Goal: Task Accomplishment & Management: Manage account settings

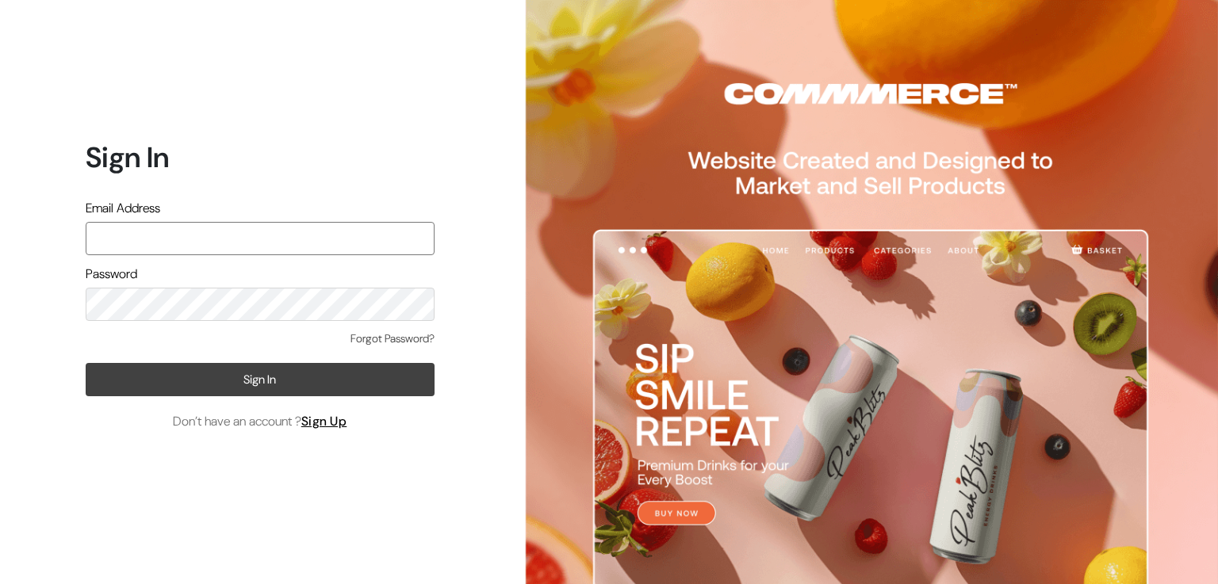
type input "[PERSON_NAME][EMAIL_ADDRESS][DOMAIN_NAME]"
click at [363, 378] on button "Sign In" at bounding box center [260, 379] width 349 height 33
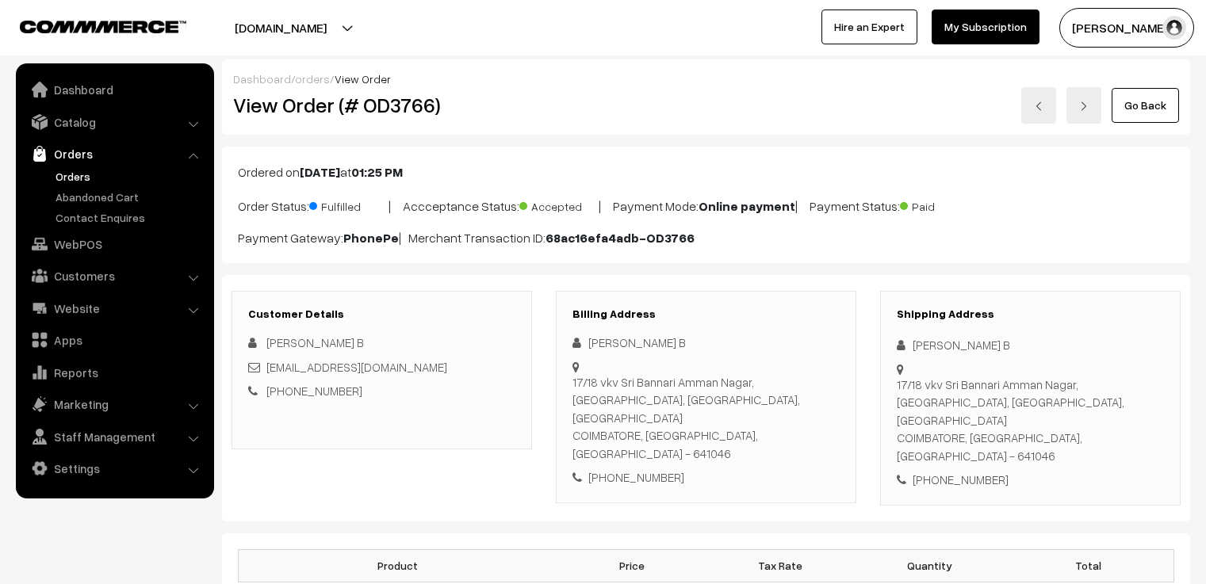
scroll to position [3088, 0]
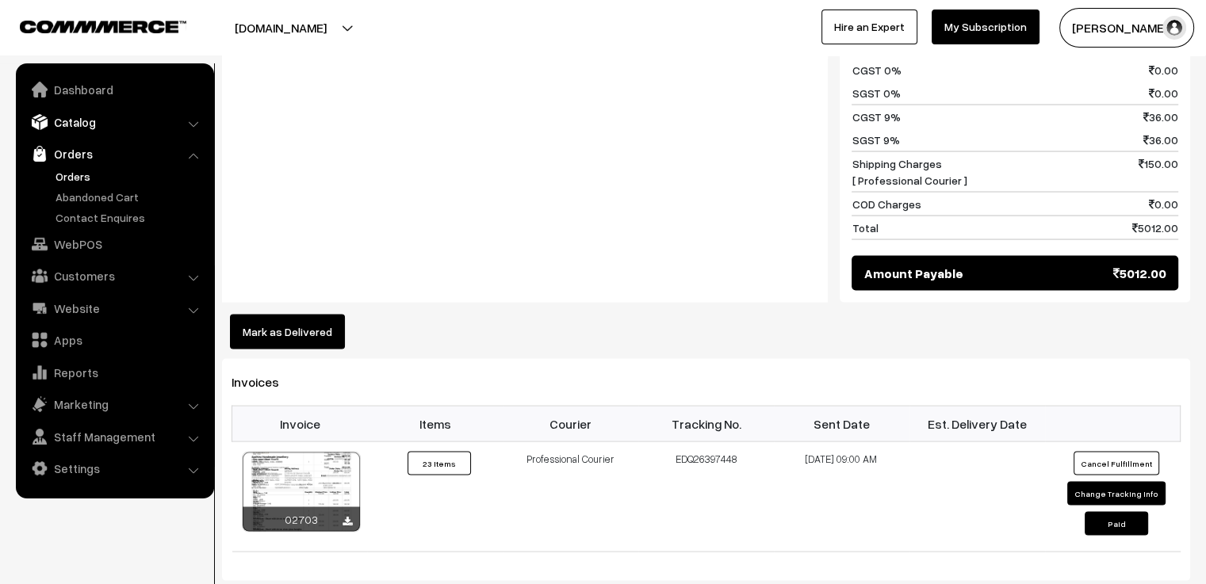
click at [75, 127] on link "Catalog" at bounding box center [114, 122] width 189 height 29
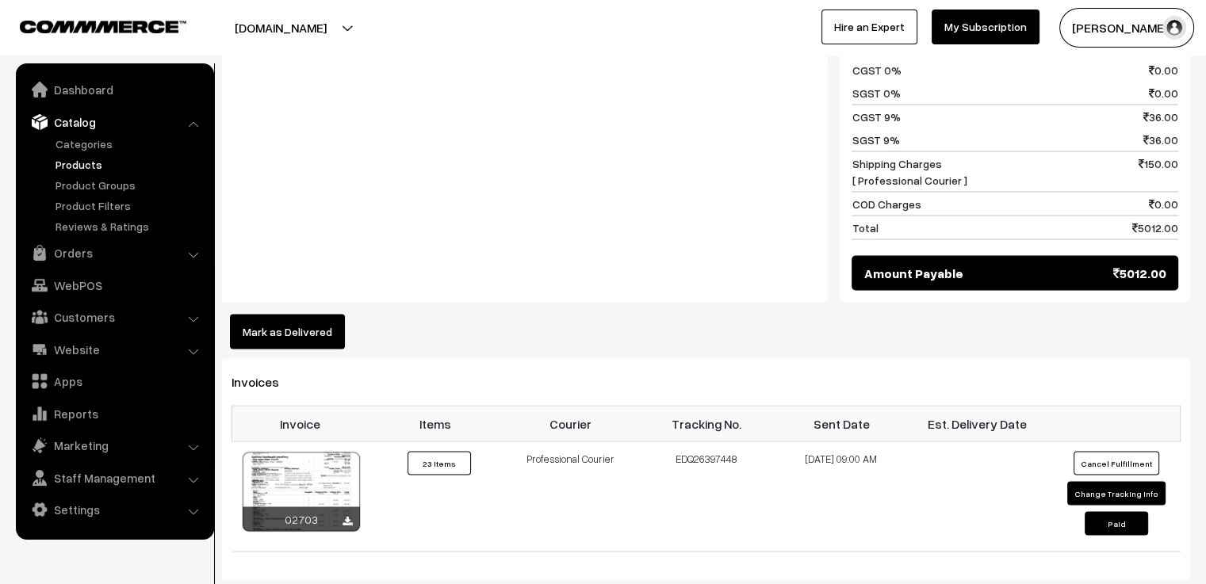
click at [90, 167] on link "Products" at bounding box center [130, 164] width 157 height 17
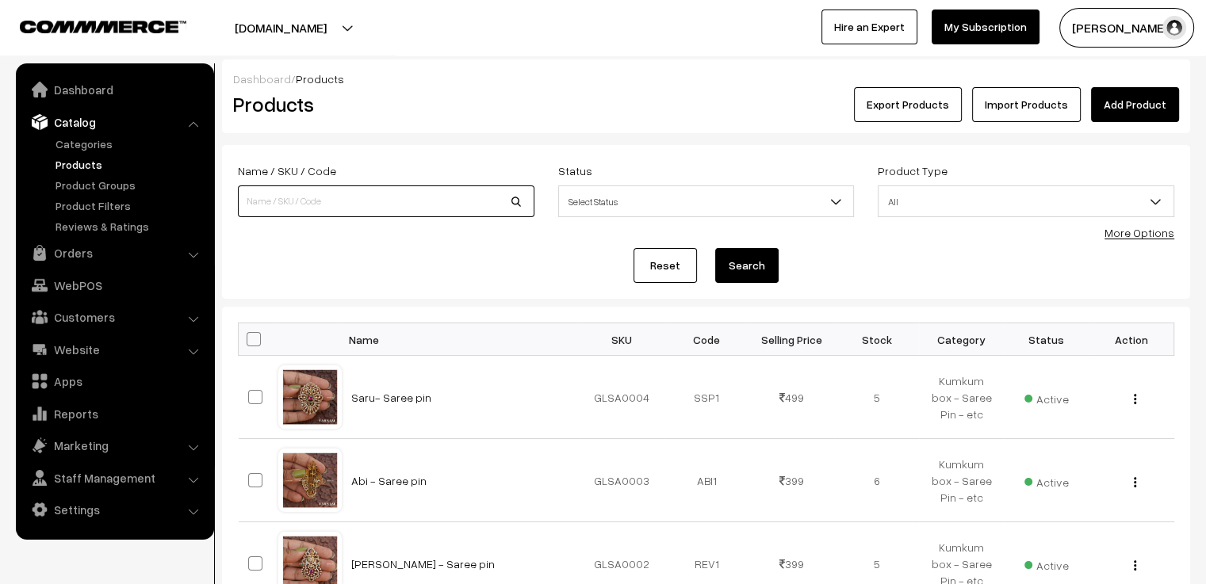
click at [345, 193] on input at bounding box center [386, 201] width 296 height 32
type input "flu"
click at [715, 248] on button "Search" at bounding box center [746, 265] width 63 height 35
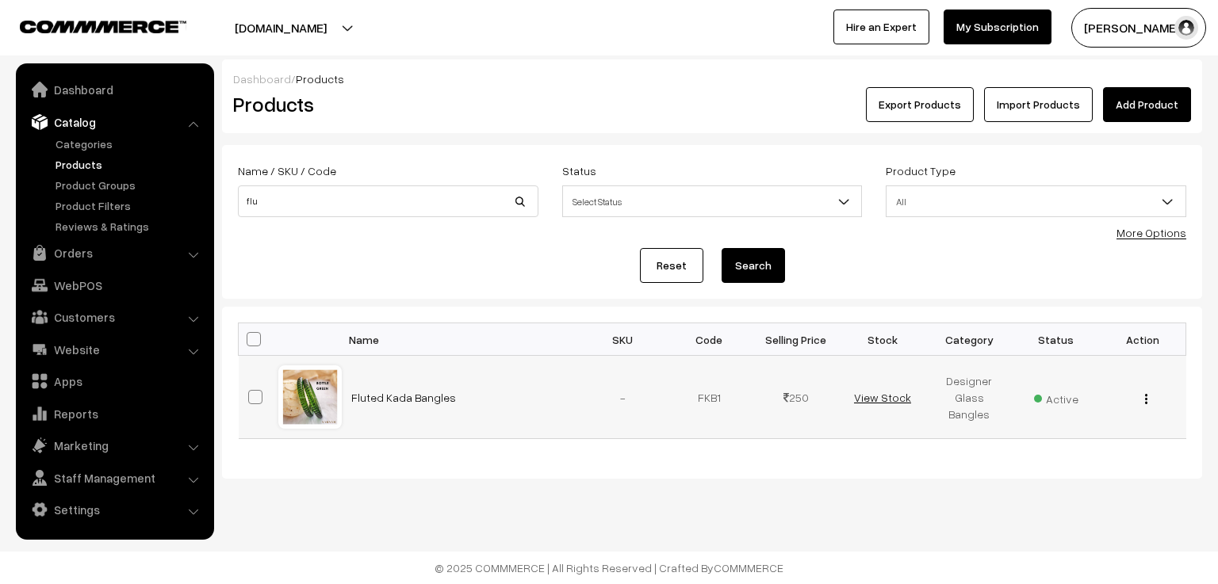
click at [884, 397] on link "View Stock" at bounding box center [882, 397] width 57 height 13
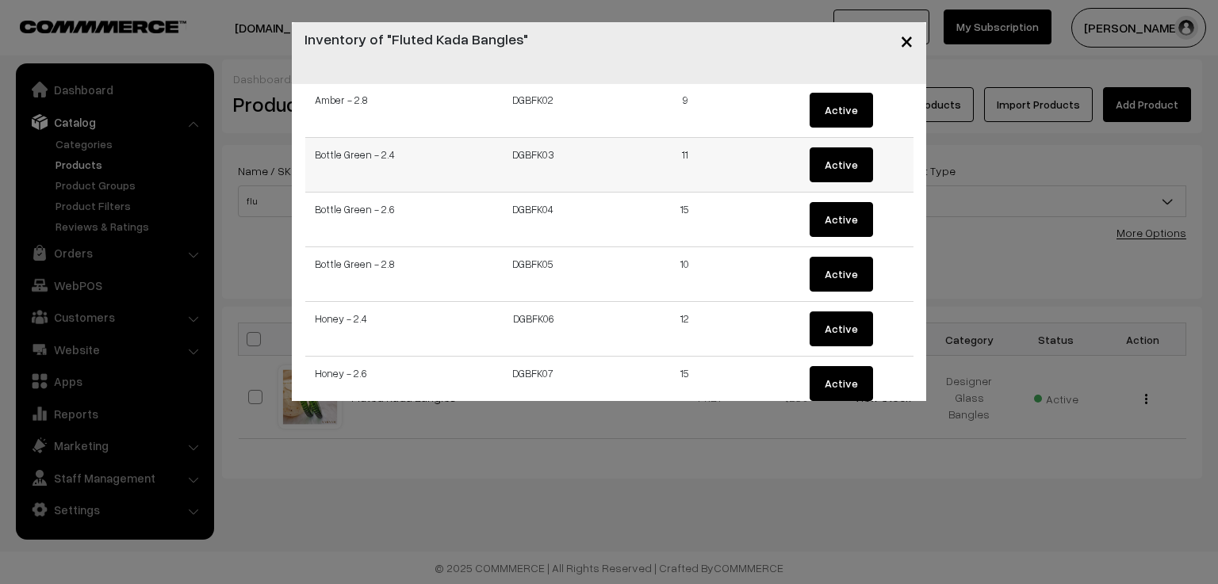
scroll to position [238, 0]
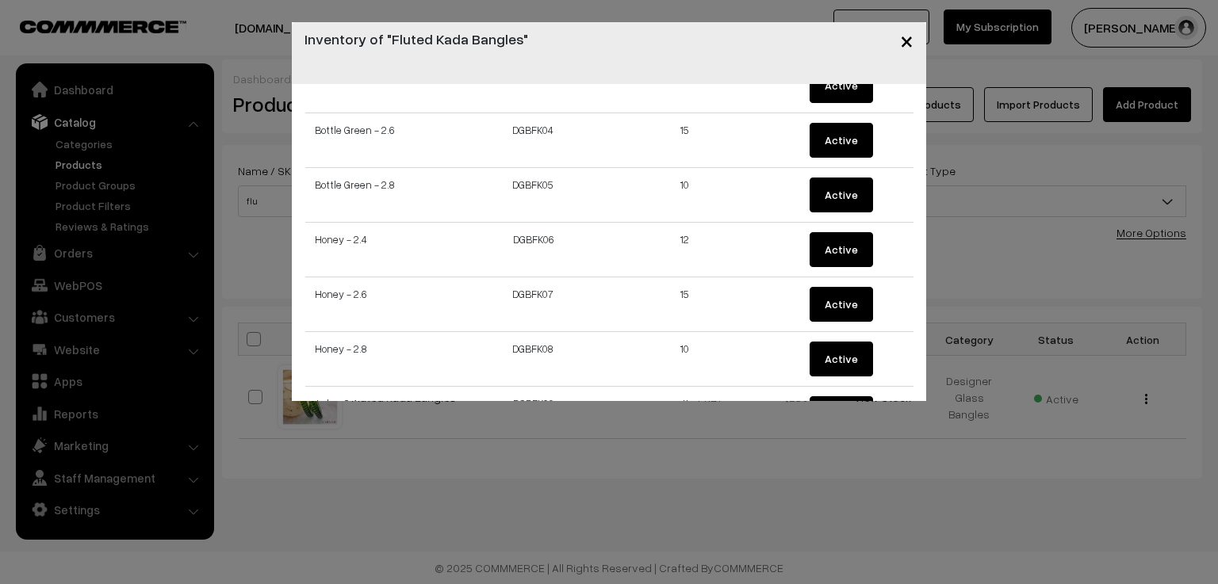
click at [901, 40] on span "×" at bounding box center [906, 39] width 13 height 29
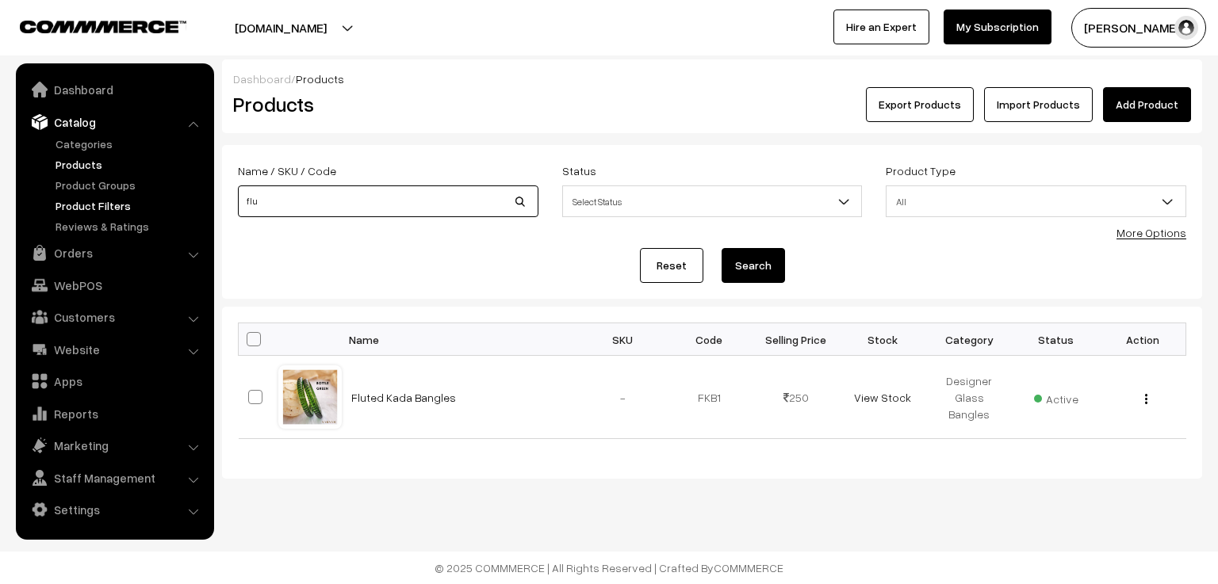
drag, startPoint x: 308, startPoint y: 198, endPoint x: 182, endPoint y: 212, distance: 126.0
click at [184, 211] on body "Thank you for showing interest. Our team will call you shortly. Close varnambya…" at bounding box center [609, 292] width 1218 height 584
type input "c"
click at [147, 254] on link "Orders" at bounding box center [114, 253] width 189 height 29
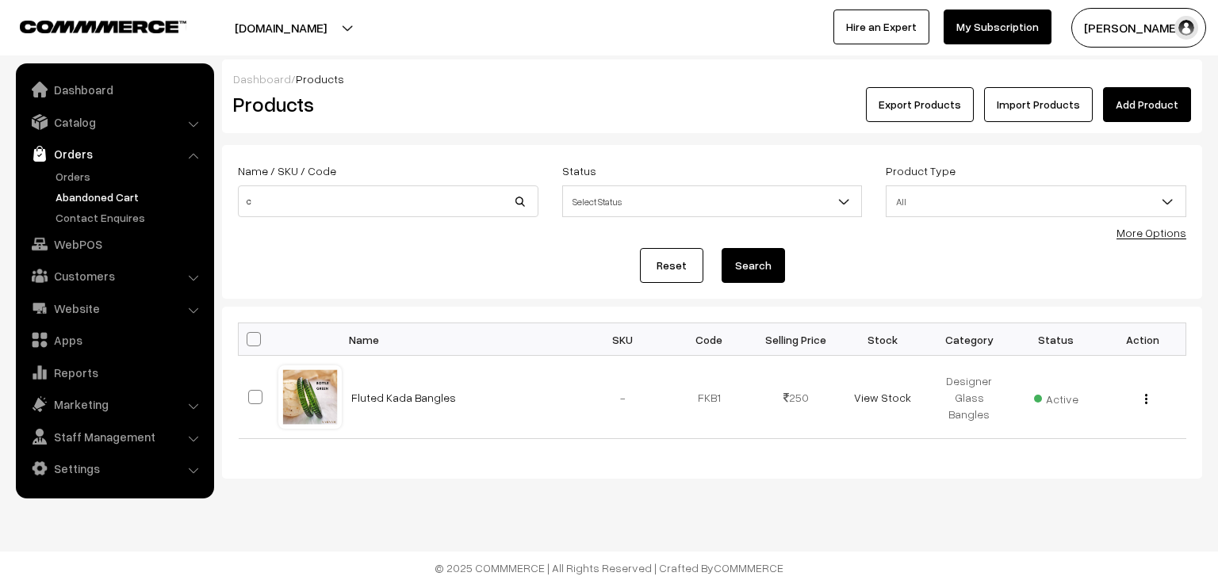
click at [77, 201] on link "Abandoned Cart" at bounding box center [130, 197] width 157 height 17
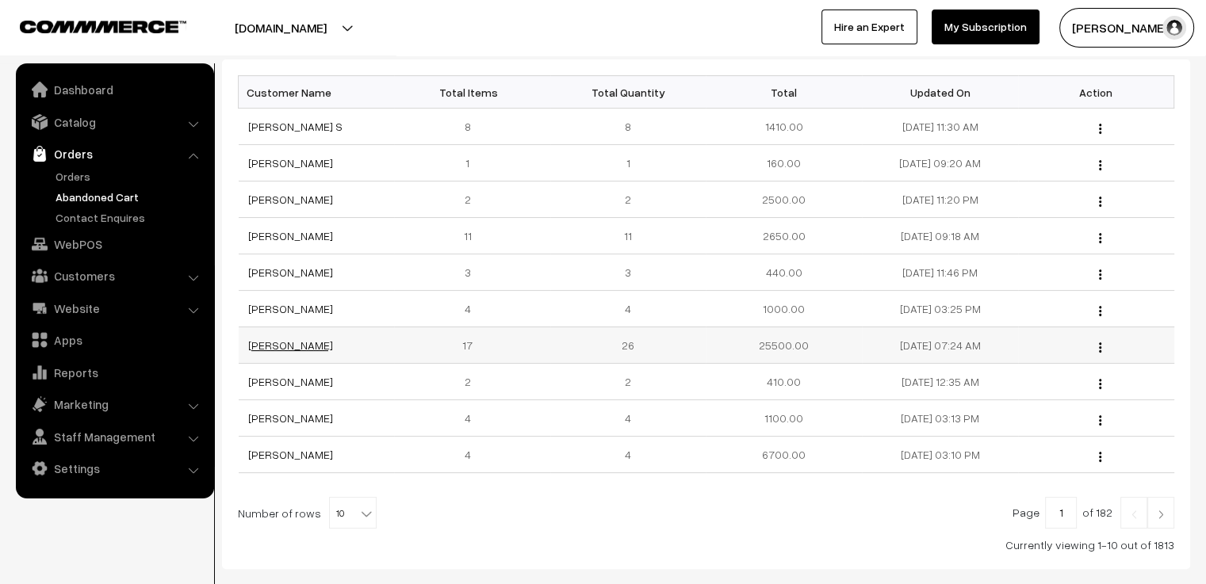
scroll to position [159, 0]
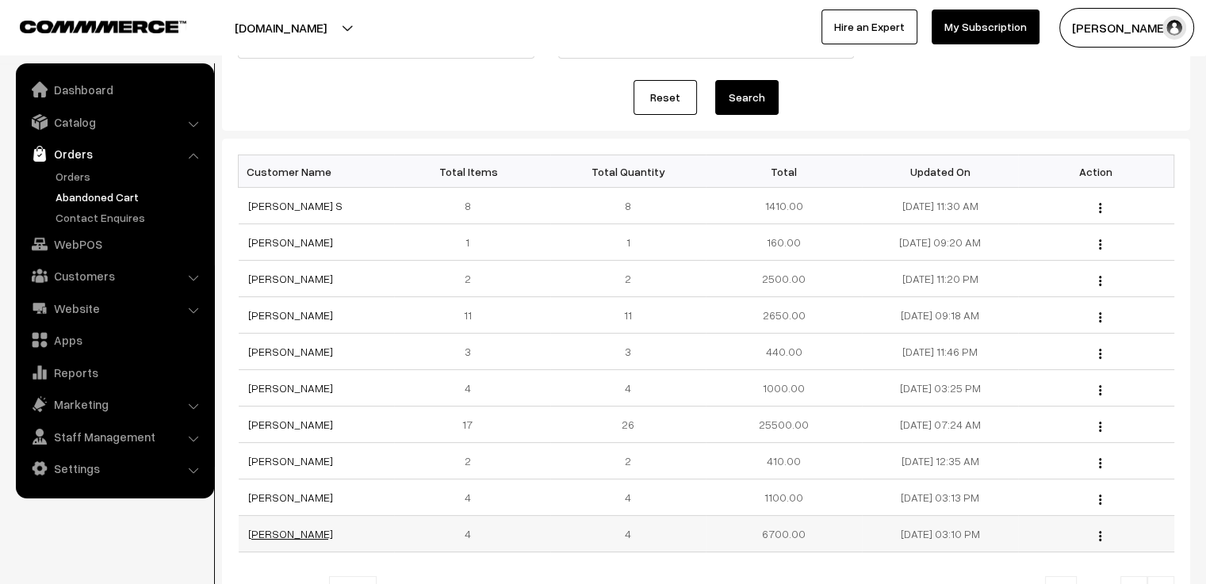
click at [333, 529] on link "[PERSON_NAME]" at bounding box center [290, 533] width 85 height 13
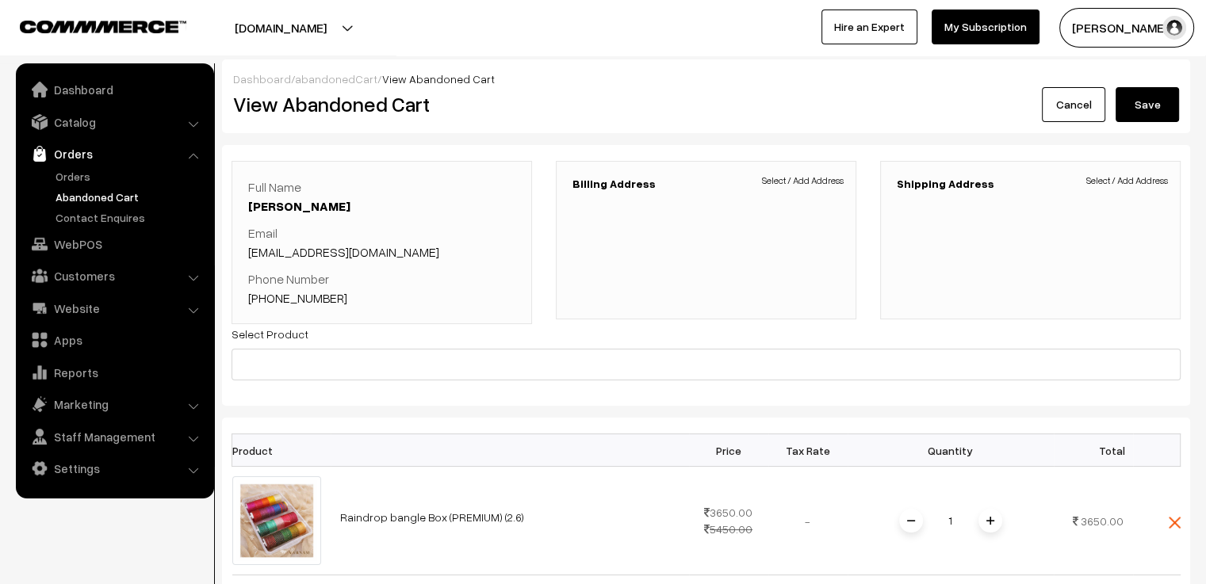
click at [1053, 115] on link "Cancel" at bounding box center [1073, 104] width 63 height 35
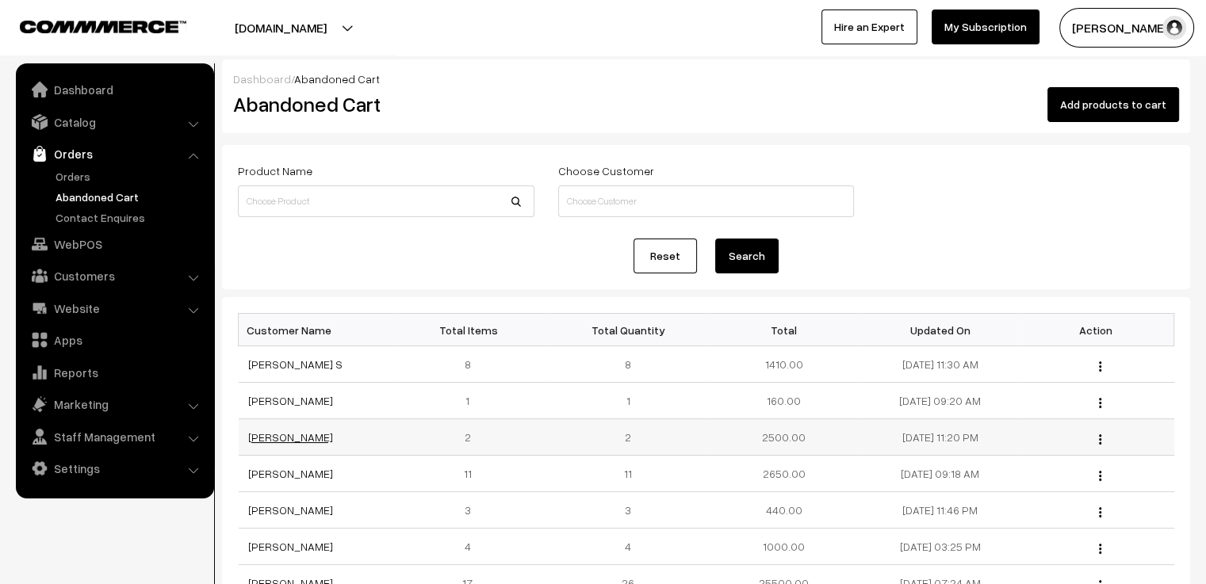
click at [314, 435] on link "[PERSON_NAME]" at bounding box center [290, 436] width 85 height 13
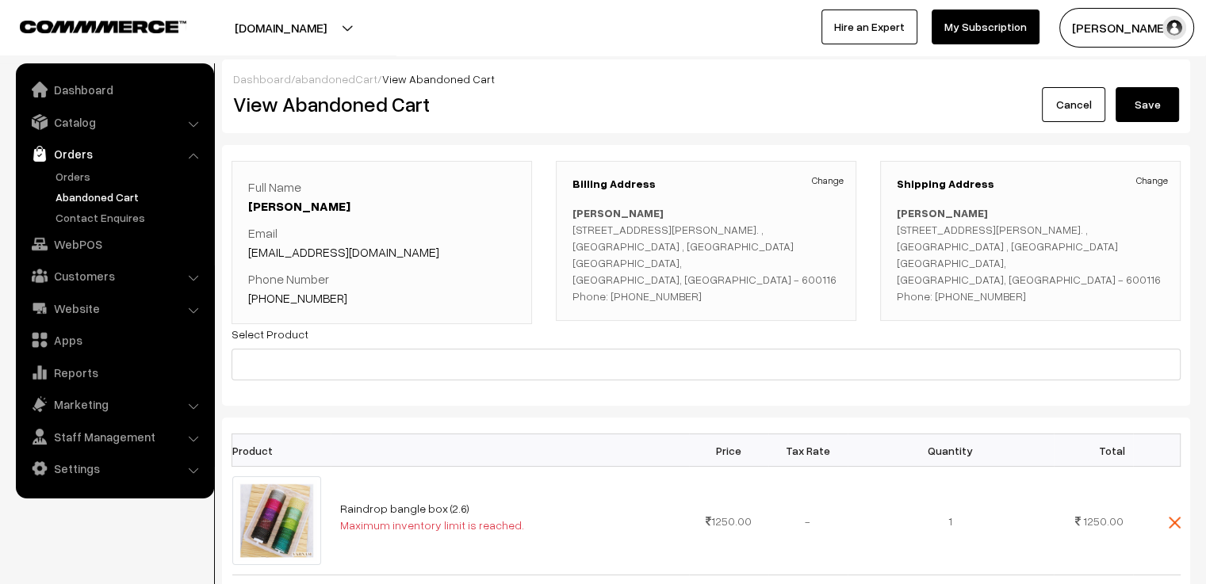
click at [1065, 107] on link "Cancel" at bounding box center [1073, 104] width 63 height 35
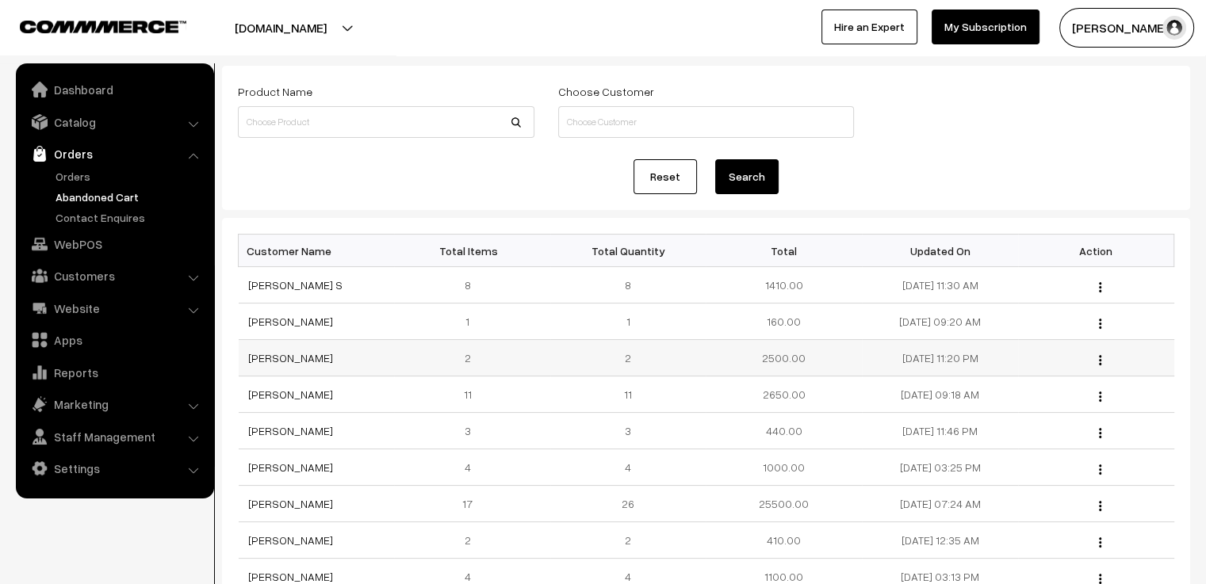
scroll to position [159, 0]
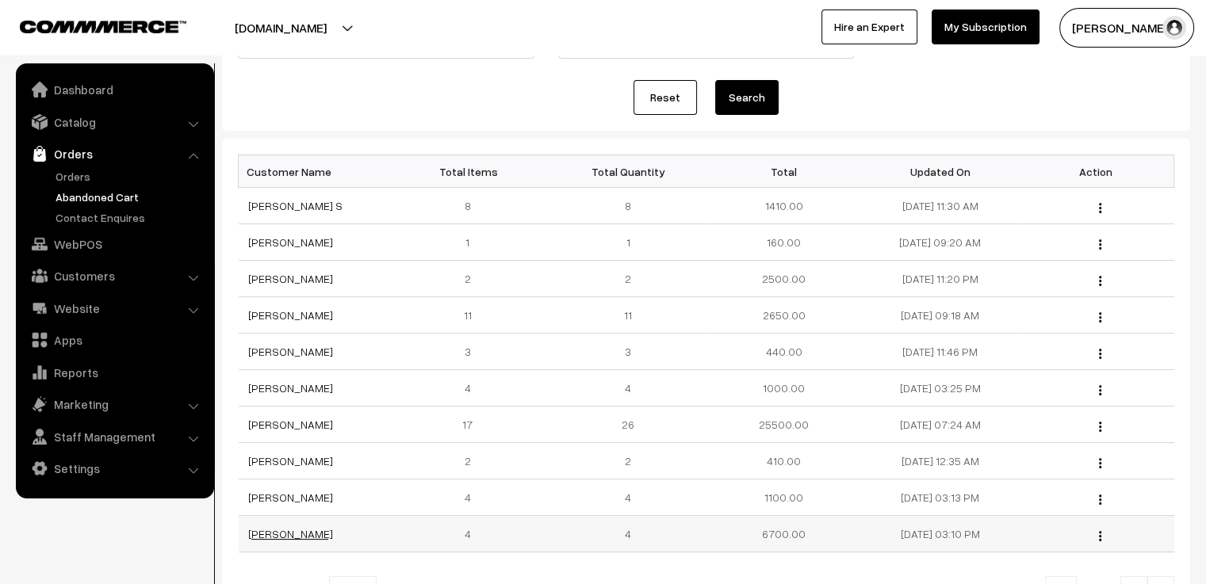
click at [319, 535] on link "[PERSON_NAME]" at bounding box center [290, 533] width 85 height 13
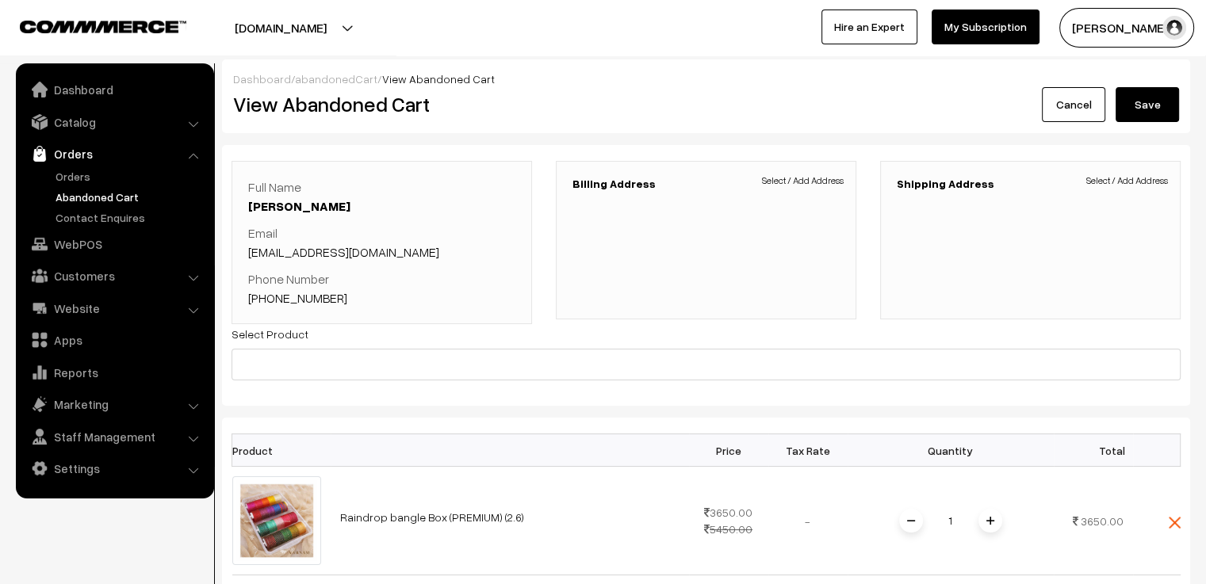
click at [1076, 100] on link "Cancel" at bounding box center [1073, 104] width 63 height 35
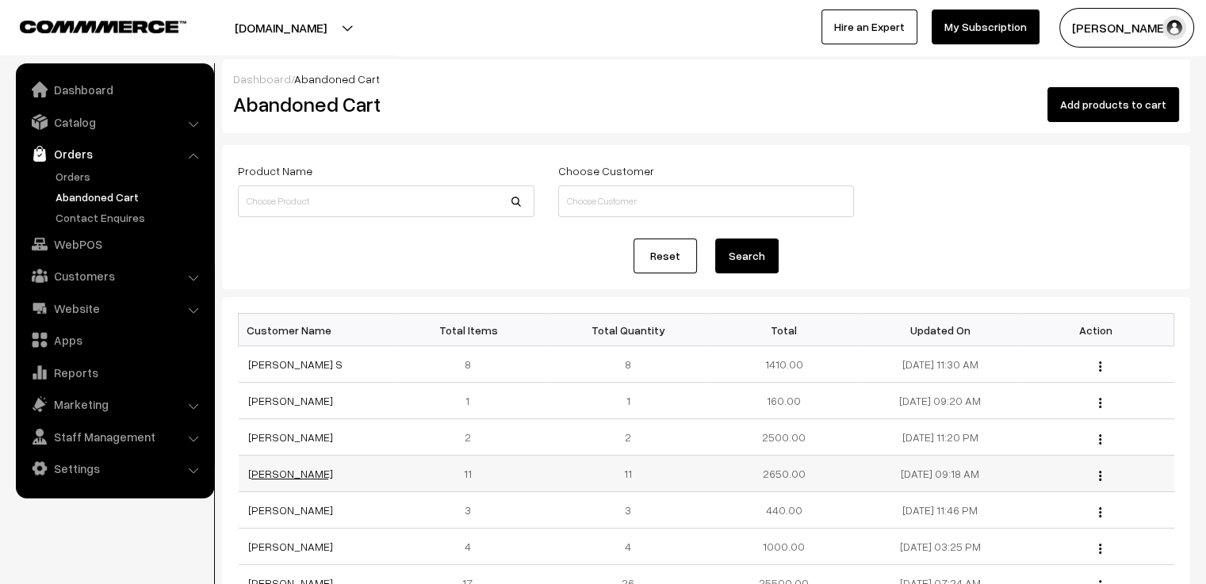
click at [323, 471] on link "[PERSON_NAME]" at bounding box center [290, 473] width 85 height 13
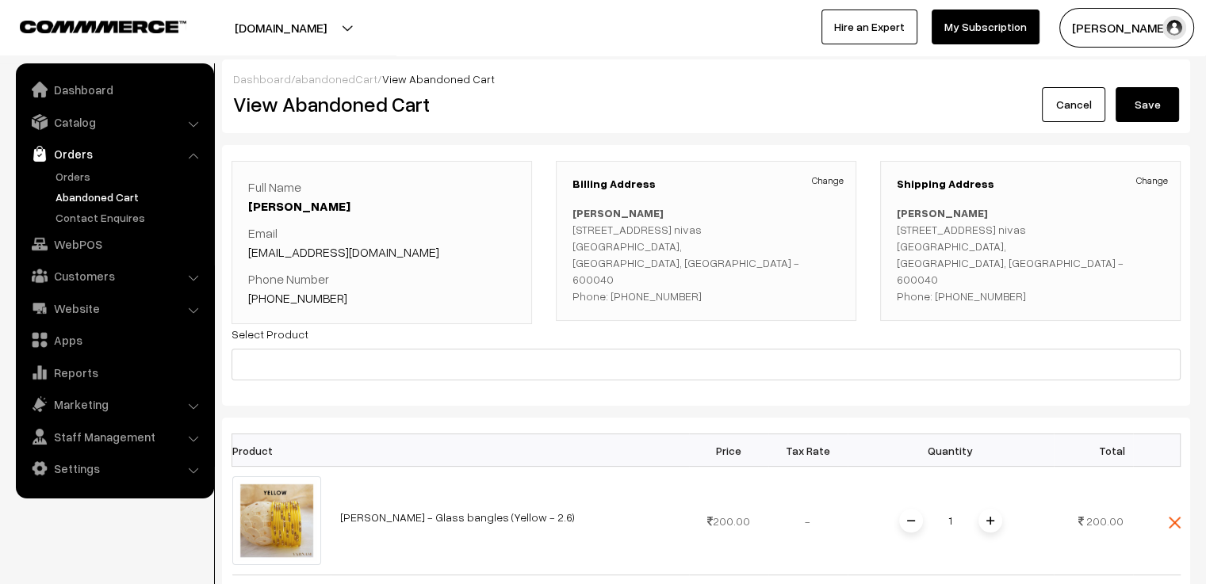
click at [1058, 112] on link "Cancel" at bounding box center [1073, 104] width 63 height 35
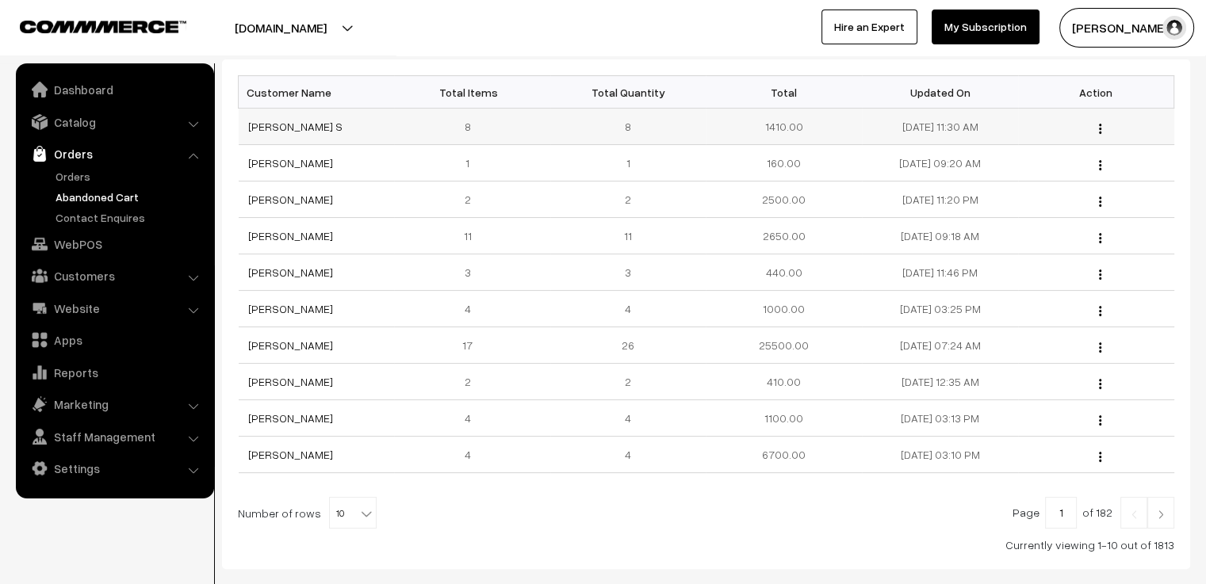
scroll to position [317, 0]
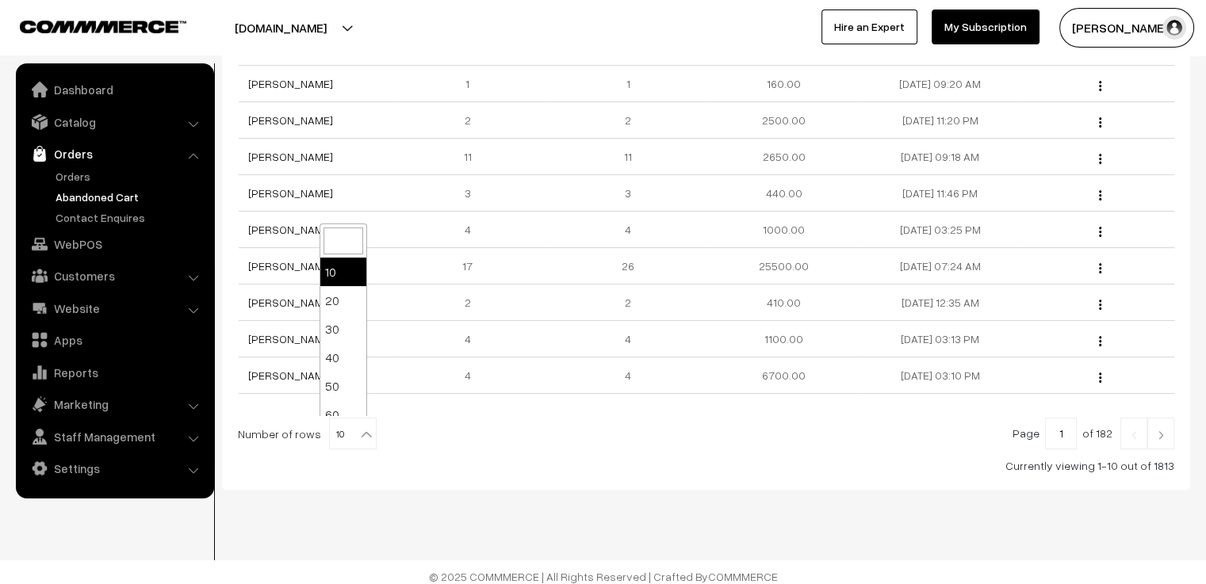
click at [346, 434] on span "10" at bounding box center [353, 435] width 46 height 32
select select "100"
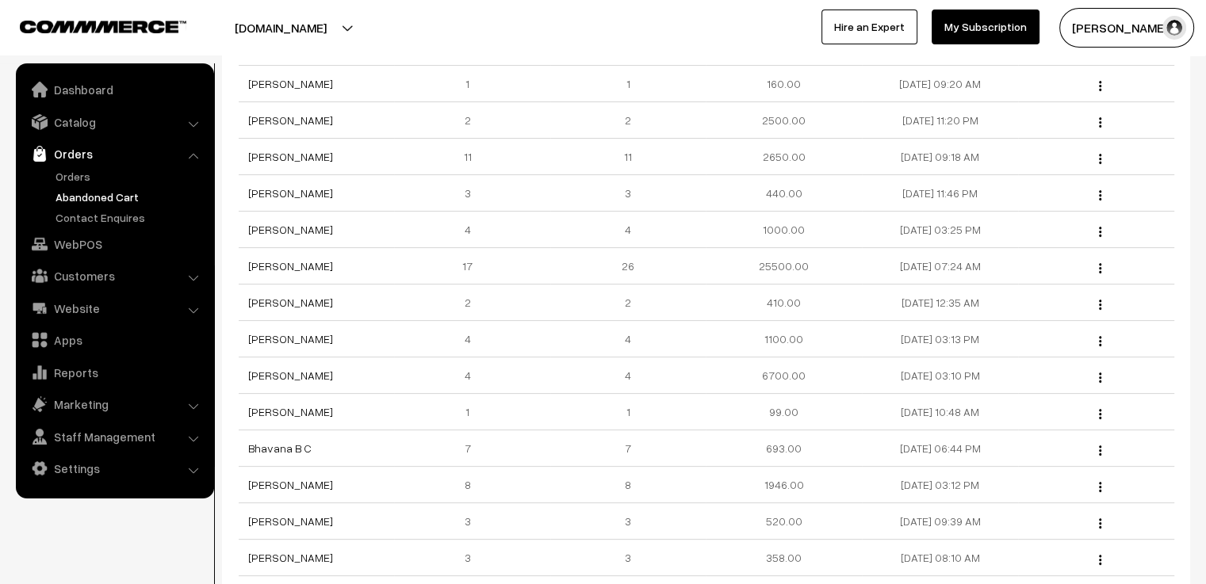
scroll to position [396, 0]
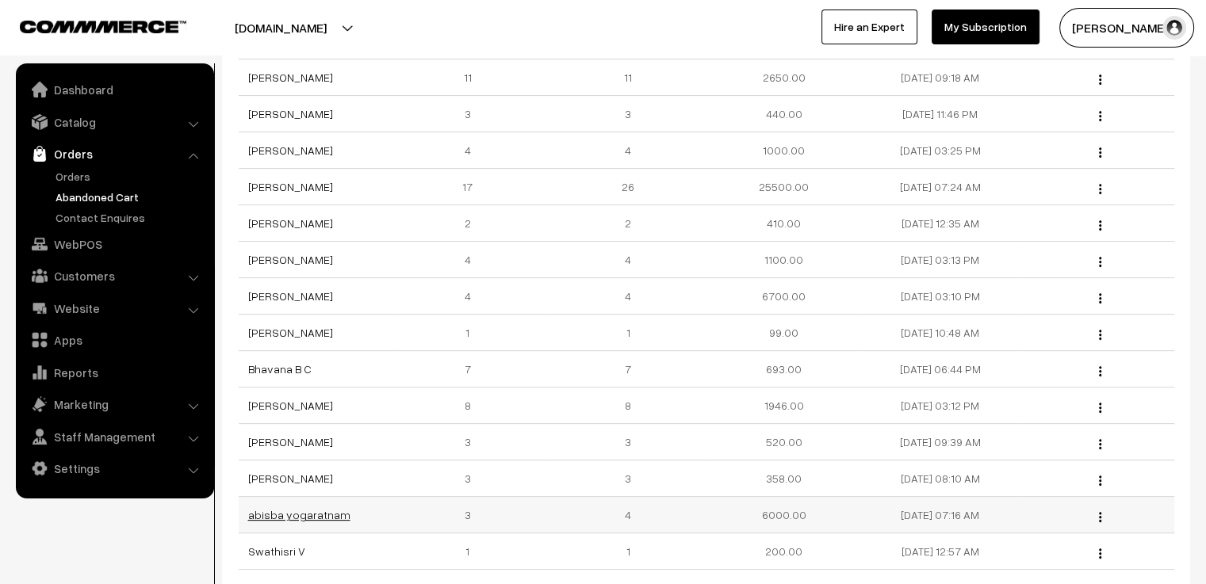
click at [320, 508] on link "abisba yogaratnam" at bounding box center [299, 514] width 102 height 13
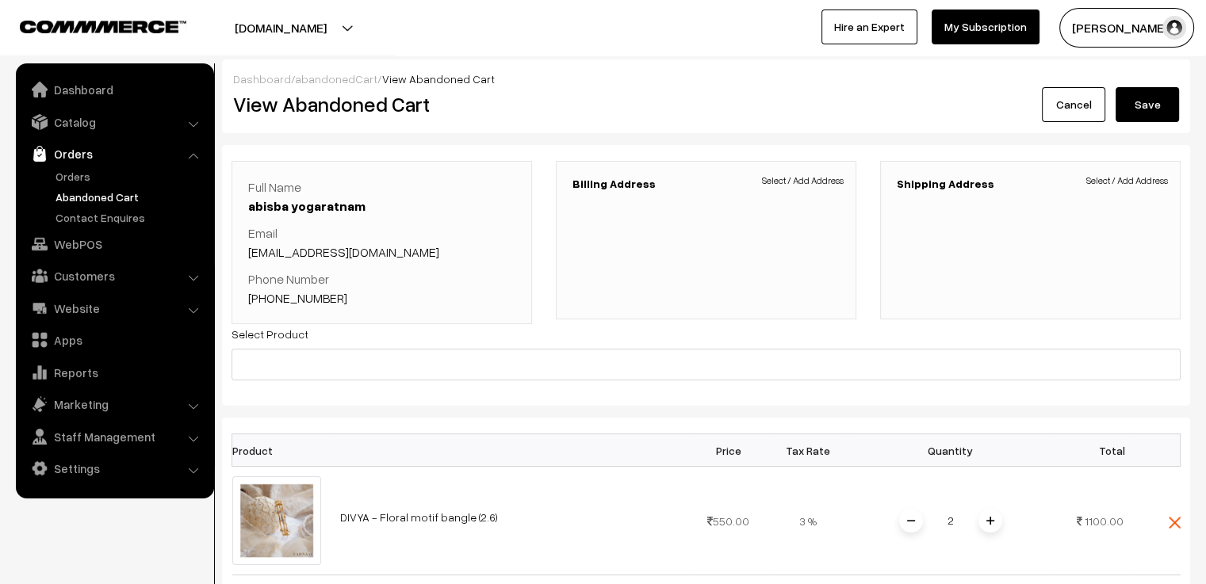
click at [1057, 116] on link "Cancel" at bounding box center [1073, 104] width 63 height 35
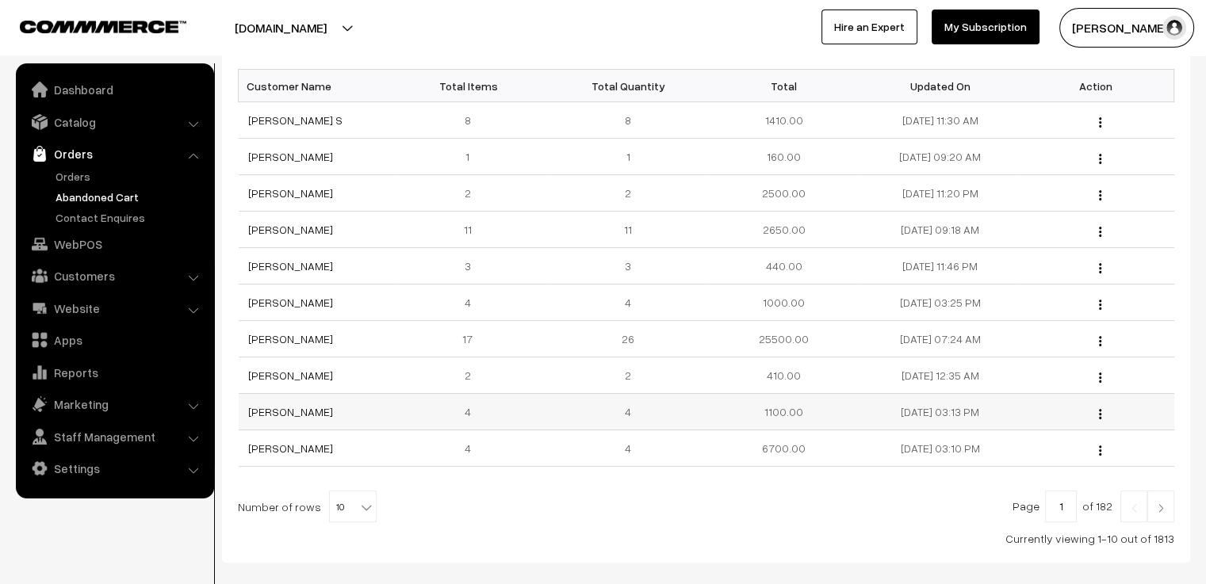
scroll to position [165, 0]
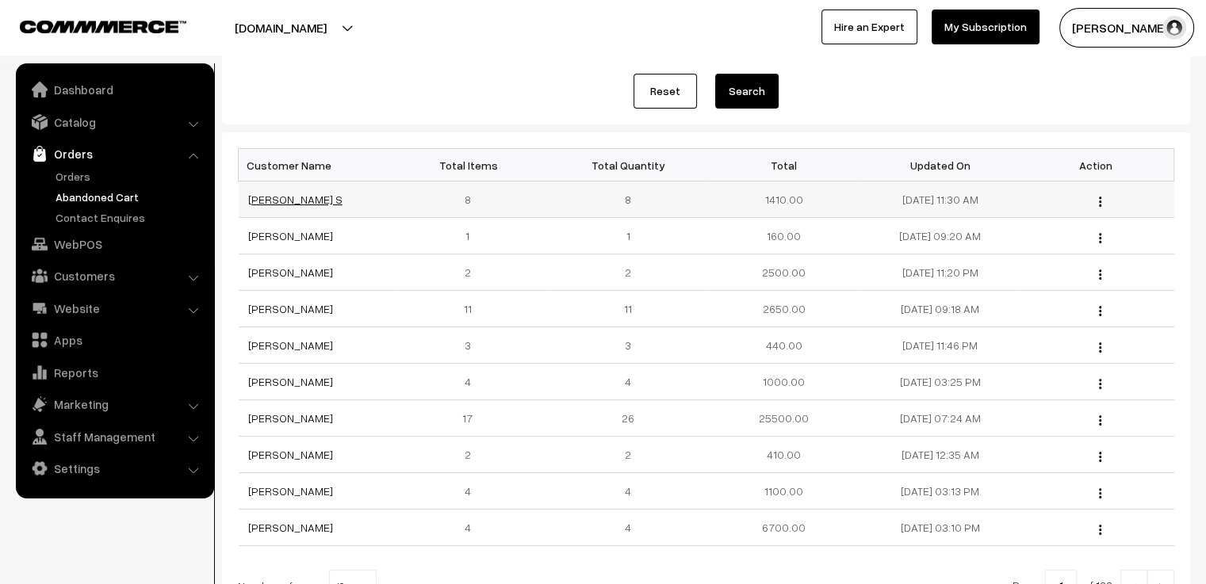
click at [277, 199] on link "[PERSON_NAME] S" at bounding box center [295, 199] width 94 height 13
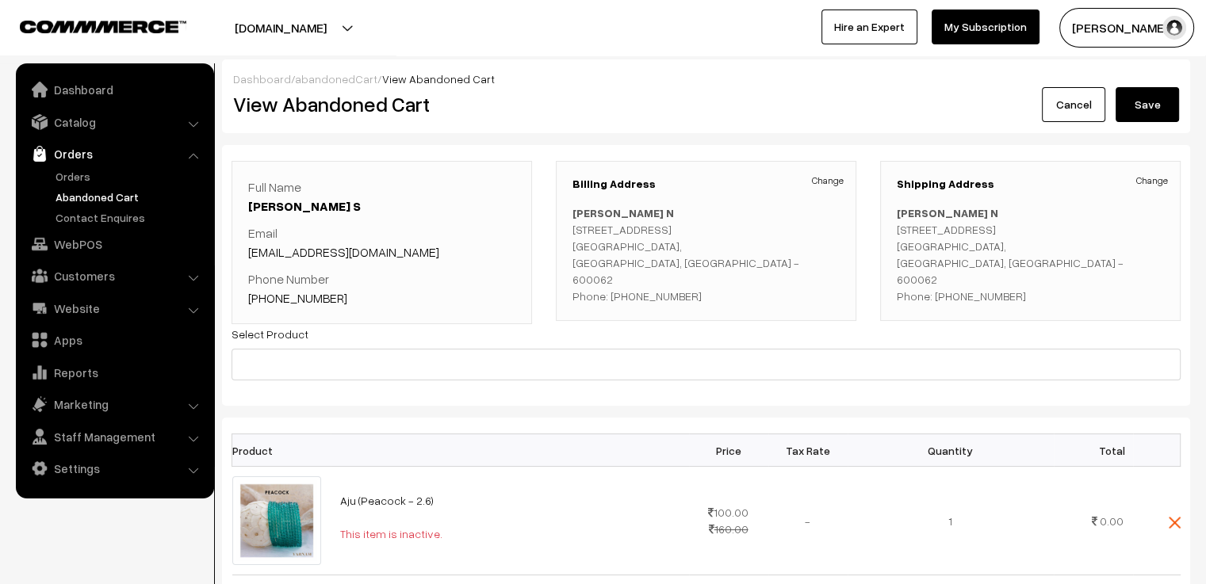
click at [1063, 100] on link "Cancel" at bounding box center [1073, 104] width 63 height 35
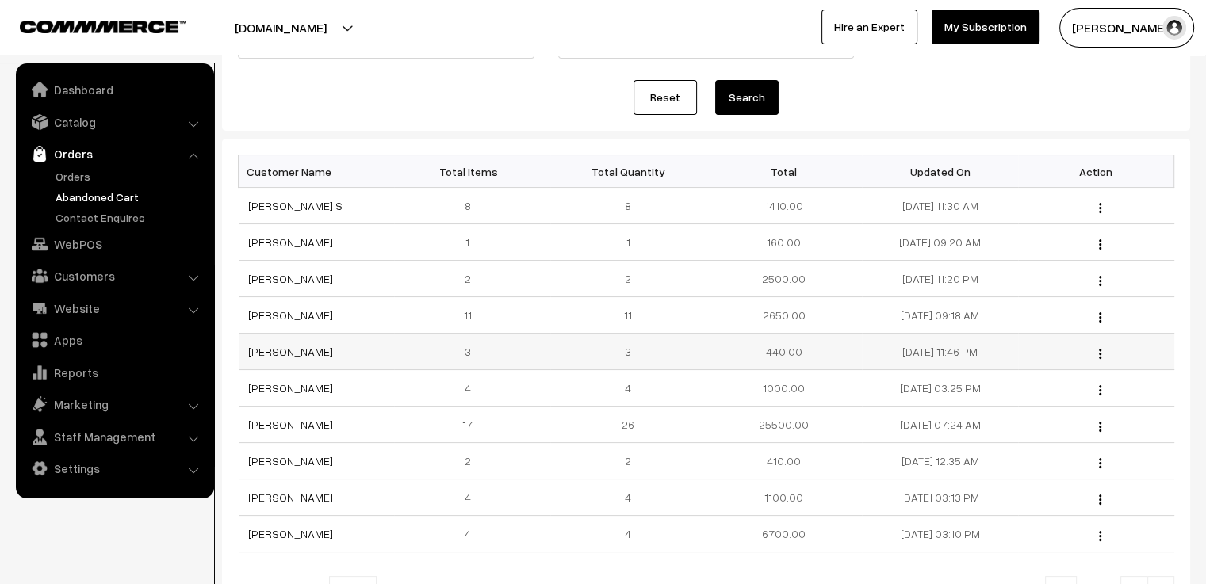
scroll to position [238, 0]
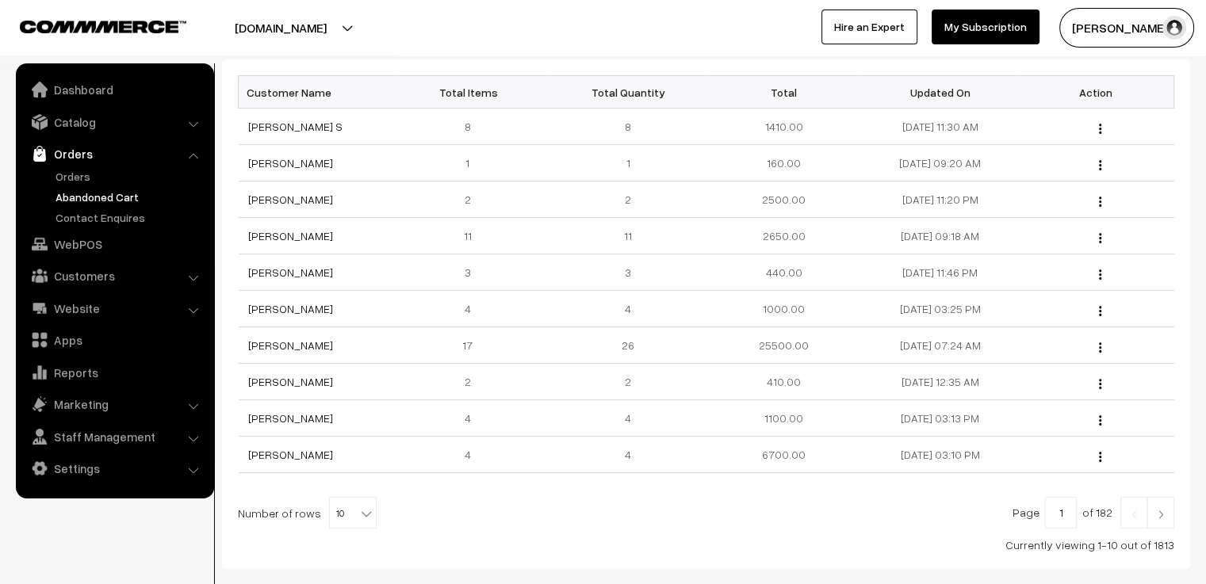
click at [1154, 521] on link at bounding box center [1160, 513] width 27 height 32
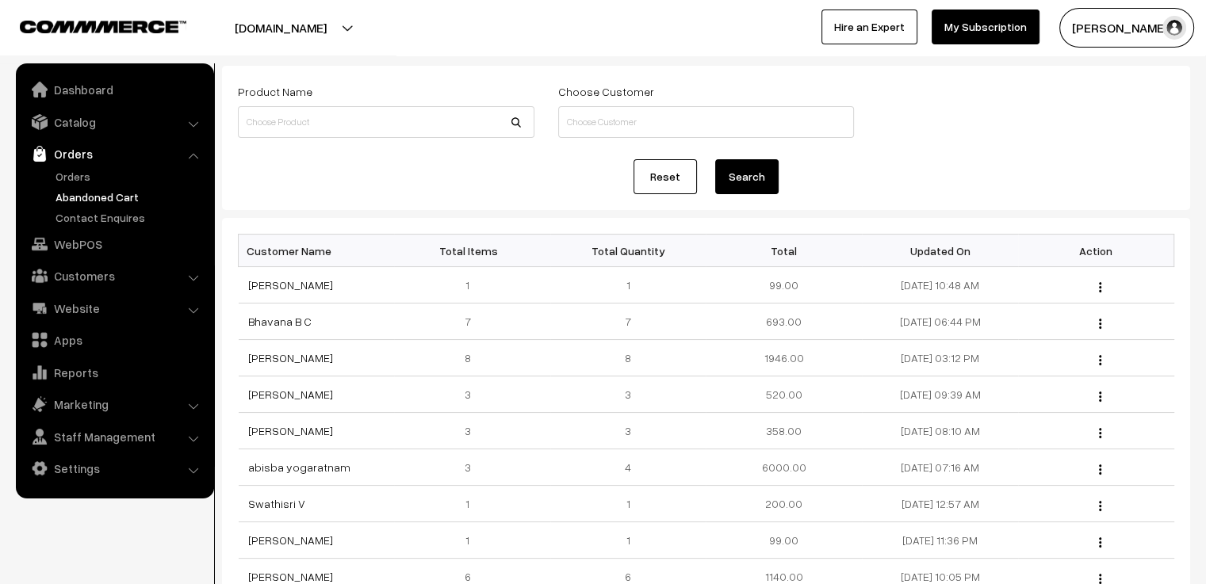
scroll to position [159, 0]
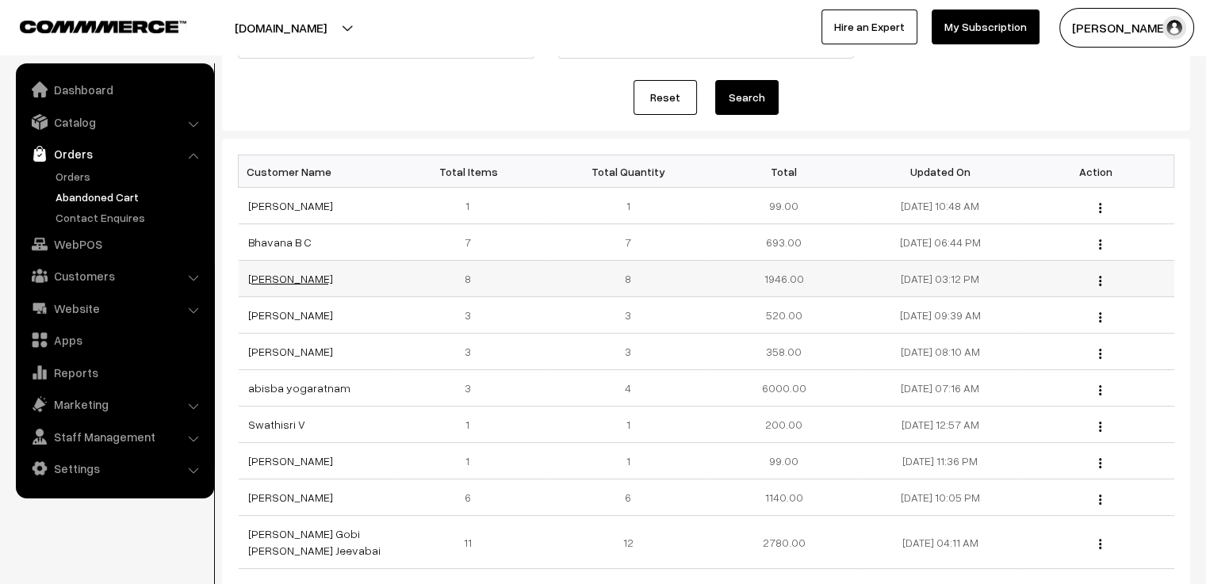
click at [292, 276] on link "Shalini Bansal" at bounding box center [290, 278] width 85 height 13
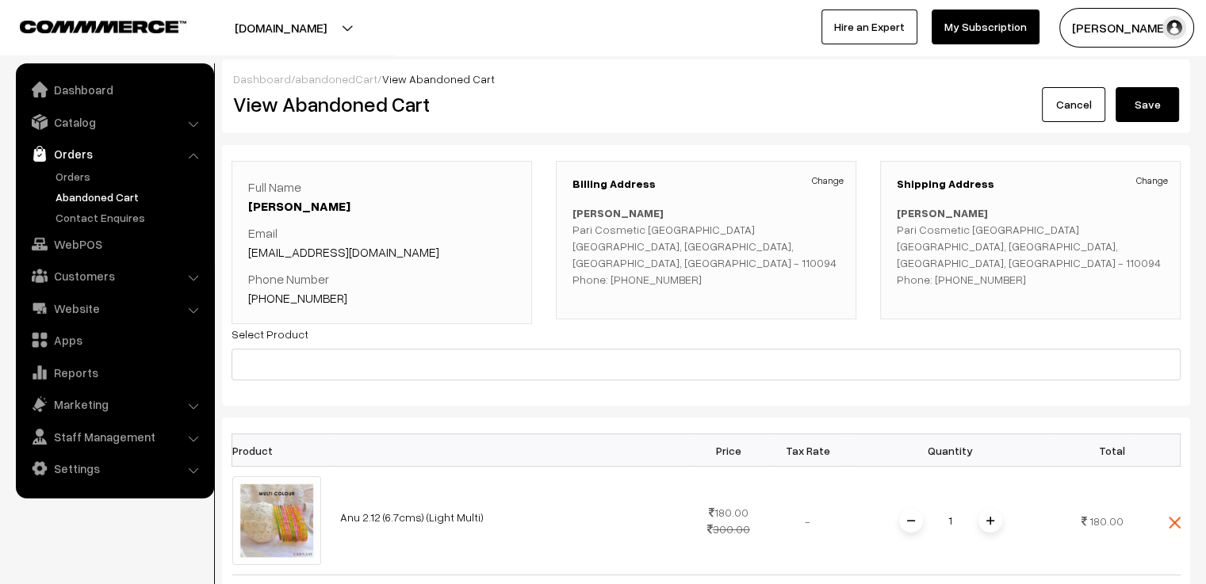
click at [1069, 107] on link "Cancel" at bounding box center [1073, 104] width 63 height 35
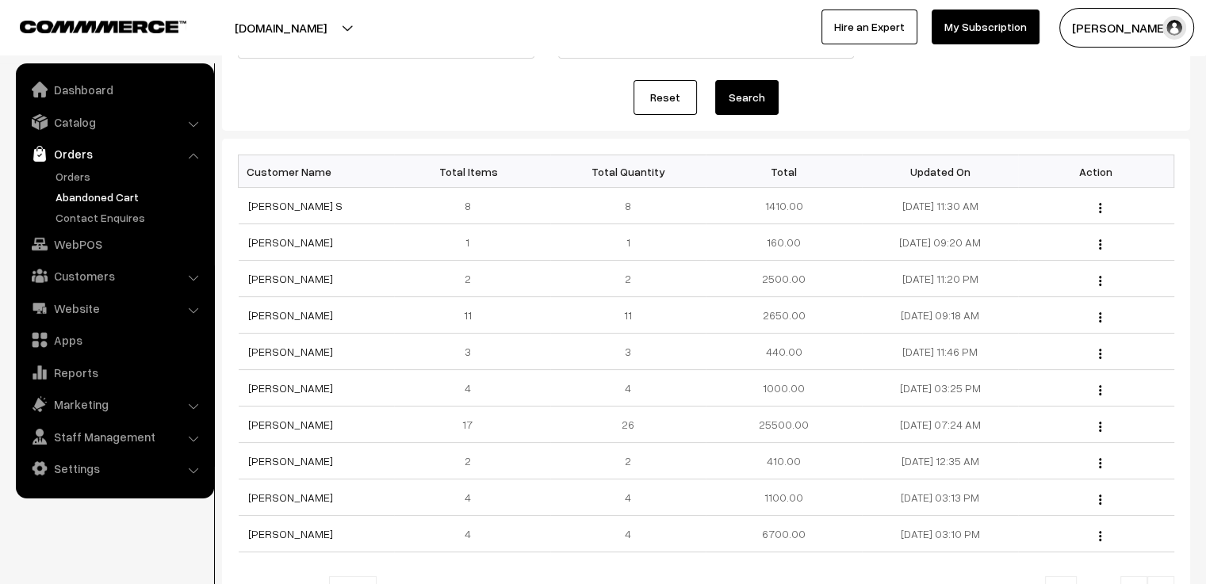
scroll to position [238, 0]
